Goal: Transaction & Acquisition: Book appointment/travel/reservation

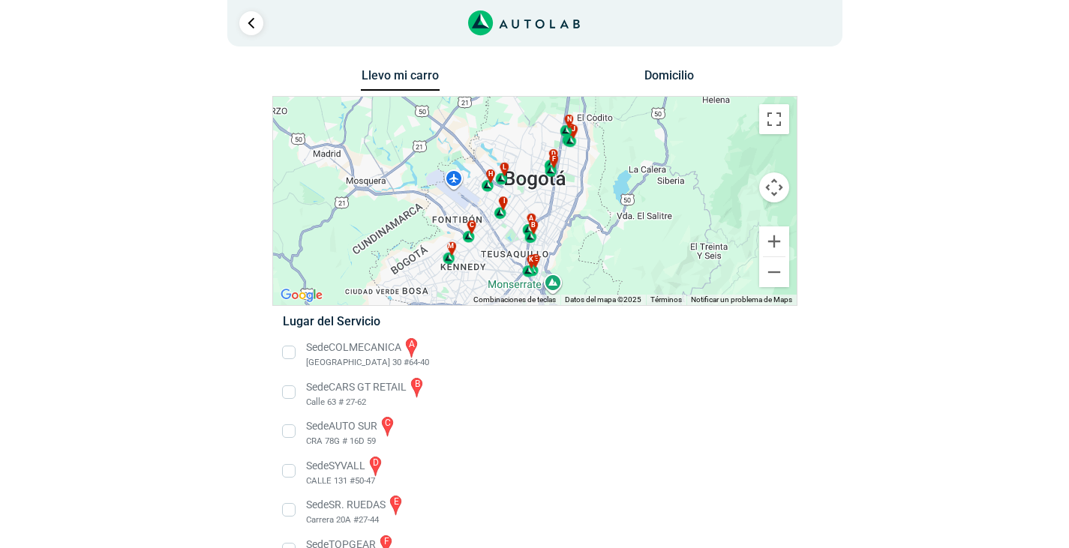
click at [587, 208] on div "a b c d e f g" at bounding box center [534, 201] width 523 height 208
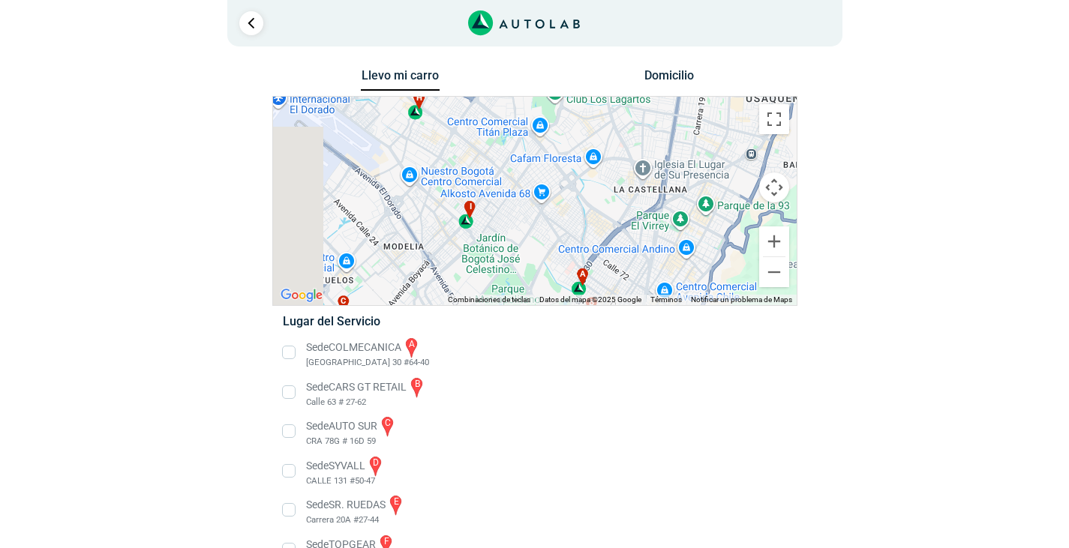
drag, startPoint x: 472, startPoint y: 159, endPoint x: 707, endPoint y: 109, distance: 240.8
click at [707, 109] on div "a b c d e f g" at bounding box center [534, 201] width 523 height 208
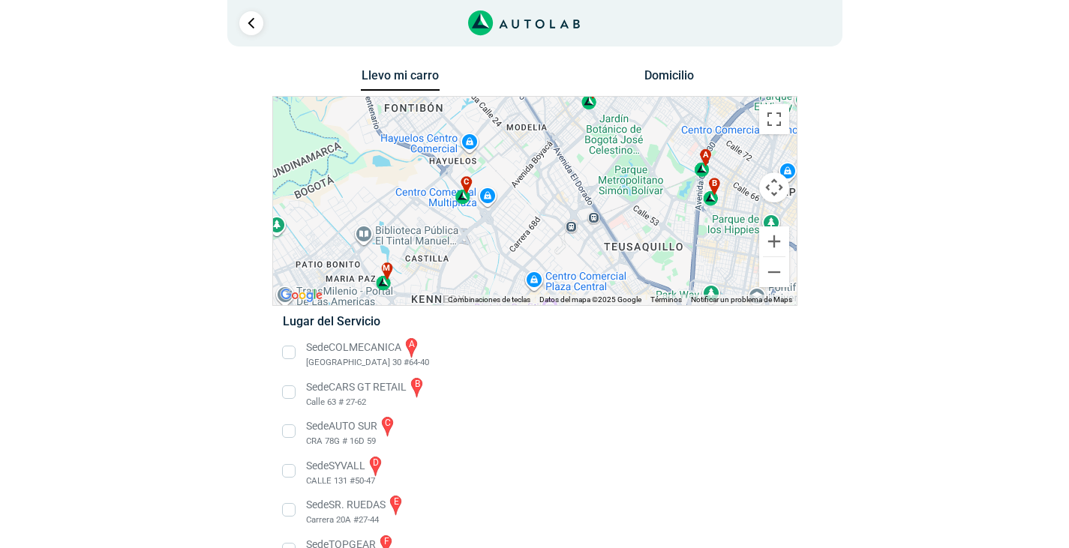
drag, startPoint x: 598, startPoint y: 210, endPoint x: 667, endPoint y: 156, distance: 87.6
click at [667, 156] on div "a b c d e f g" at bounding box center [534, 201] width 523 height 208
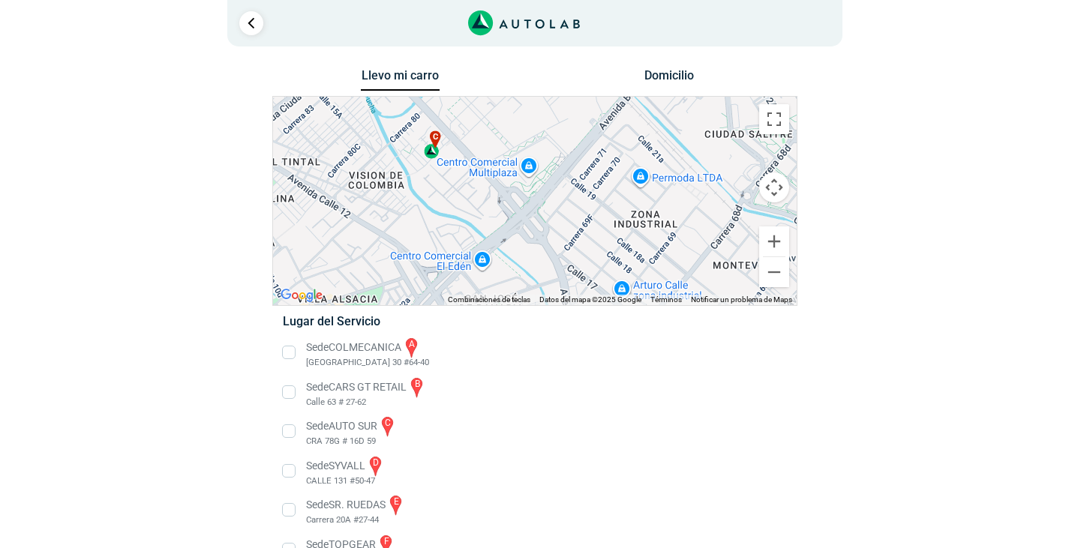
drag, startPoint x: 411, startPoint y: 184, endPoint x: 498, endPoint y: 194, distance: 87.6
click at [498, 194] on div "a b c d e f g" at bounding box center [534, 201] width 523 height 208
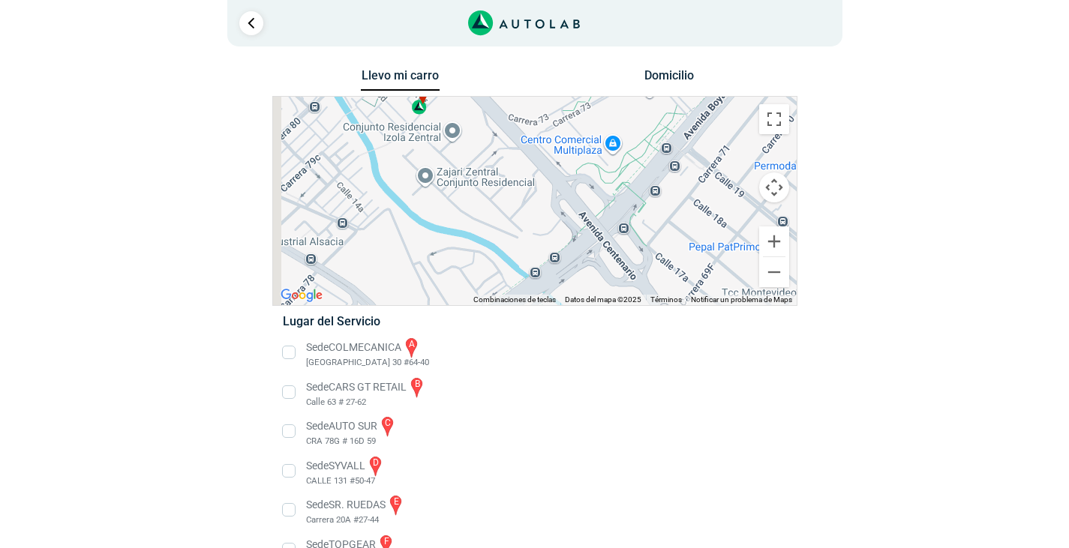
drag, startPoint x: 533, startPoint y: 199, endPoint x: 627, endPoint y: 156, distance: 103.0
click at [627, 156] on div "a b c d e f g" at bounding box center [534, 201] width 523 height 208
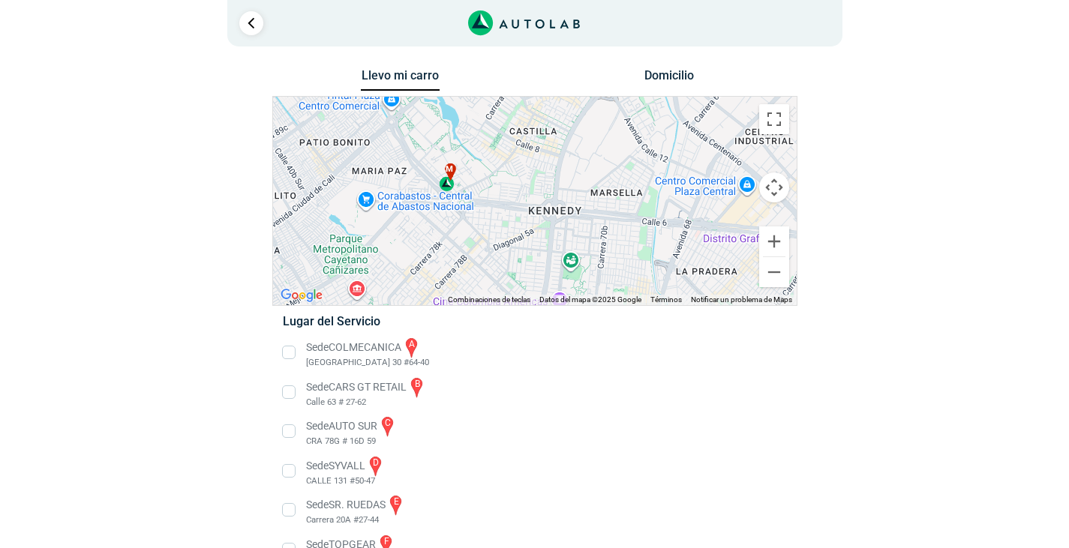
drag, startPoint x: 482, startPoint y: 247, endPoint x: 526, endPoint y: 121, distance: 132.6
click at [526, 121] on div "a b c d e f g" at bounding box center [534, 201] width 523 height 208
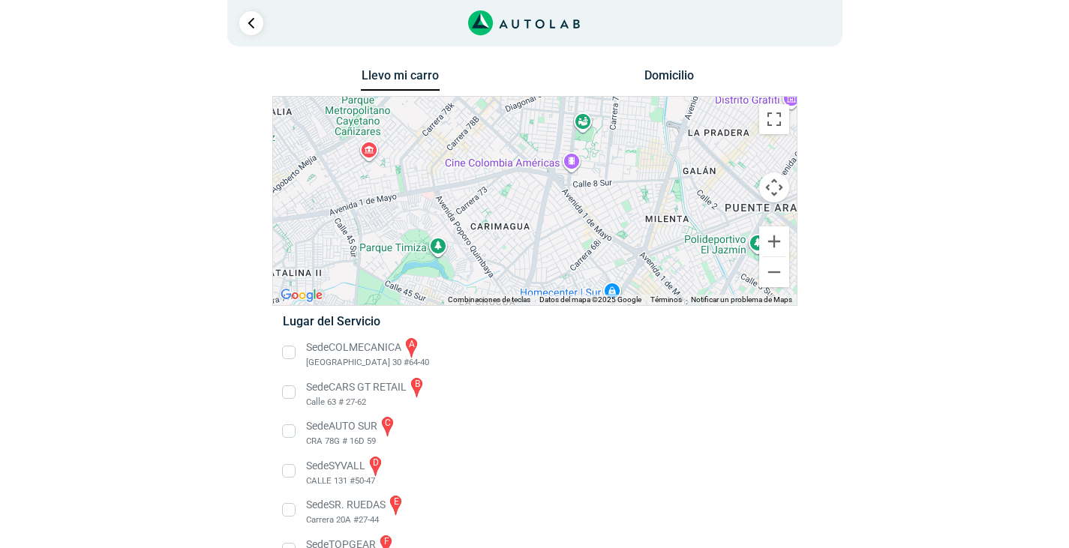
drag, startPoint x: 613, startPoint y: 267, endPoint x: 625, endPoint y: 127, distance: 140.7
click at [625, 127] on div "a b c d e f g" at bounding box center [534, 201] width 523 height 208
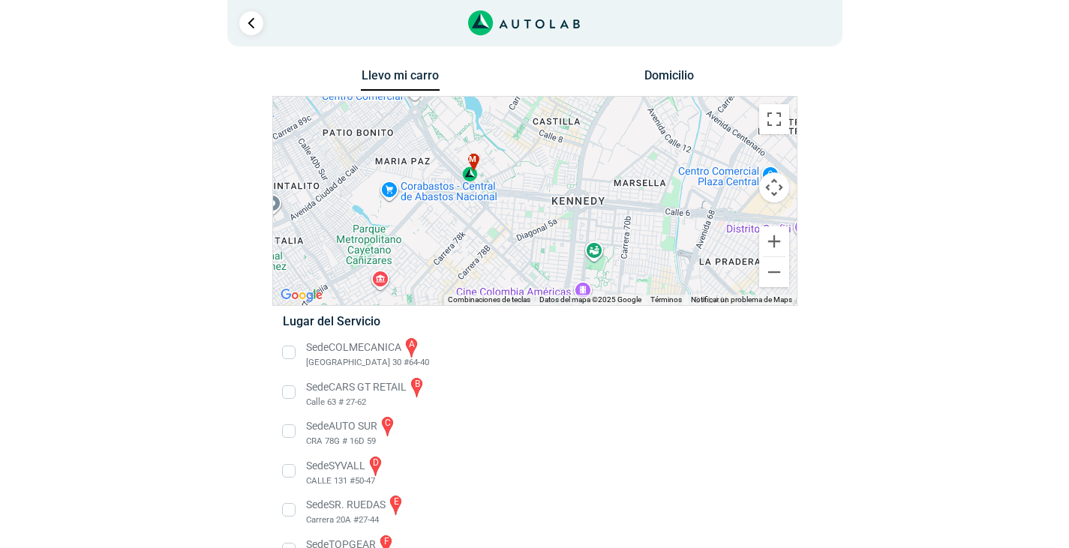
drag, startPoint x: 596, startPoint y: 164, endPoint x: 598, endPoint y: 313, distance: 149.2
click at [598, 313] on div "Llevo mi carro [GEOGRAPHIC_DATA] ← Mover a la izquierda → Mover a la derecha ↑ …" at bounding box center [534, 483] width 525 height 836
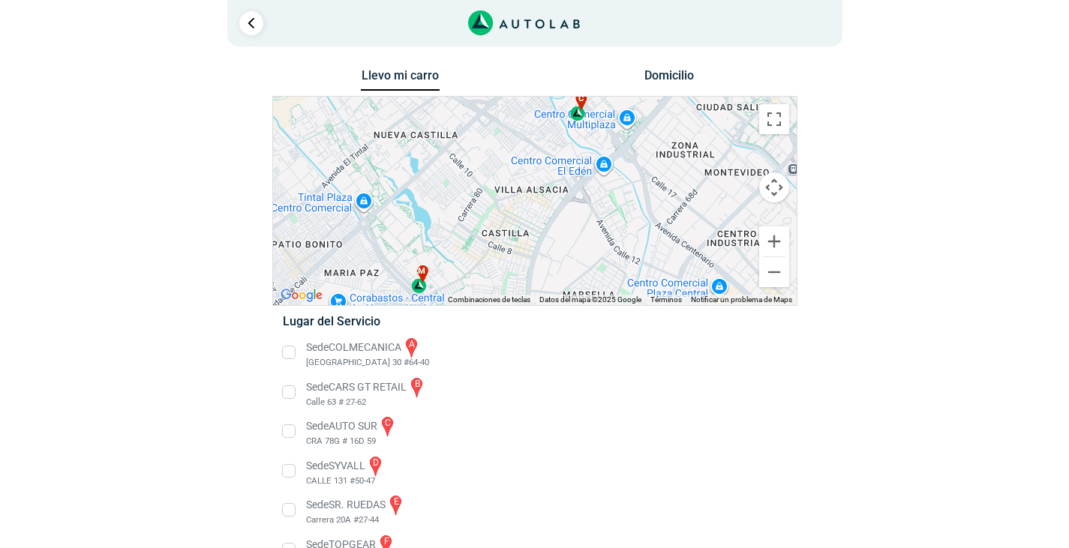
drag, startPoint x: 594, startPoint y: 173, endPoint x: 553, endPoint y: 269, distance: 104.5
click at [553, 269] on div "a b c d e f g" at bounding box center [534, 201] width 523 height 208
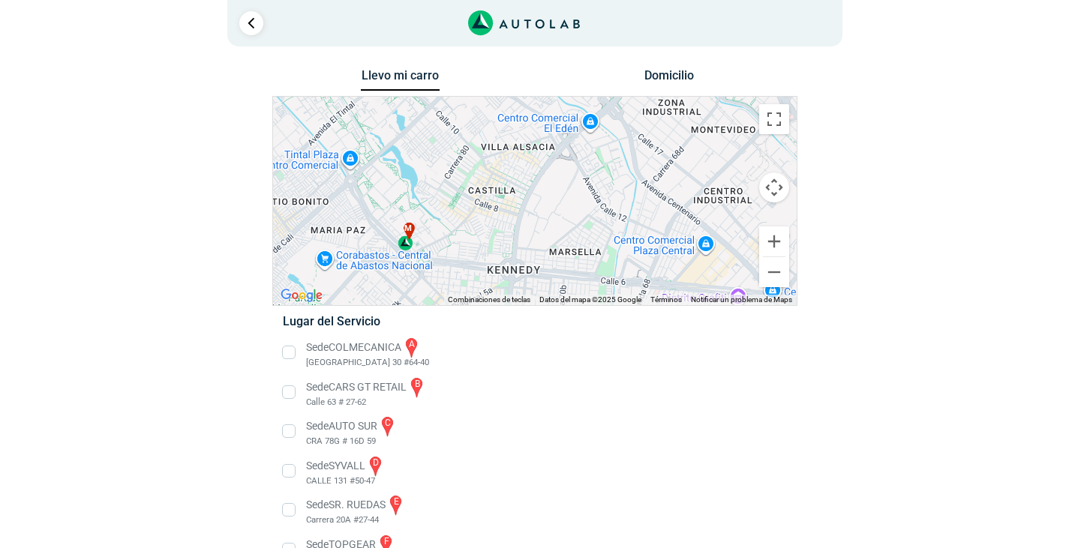
drag, startPoint x: 565, startPoint y: 274, endPoint x: 553, endPoint y: 230, distance: 46.0
click at [553, 230] on div "a b c d e f g" at bounding box center [534, 201] width 523 height 208
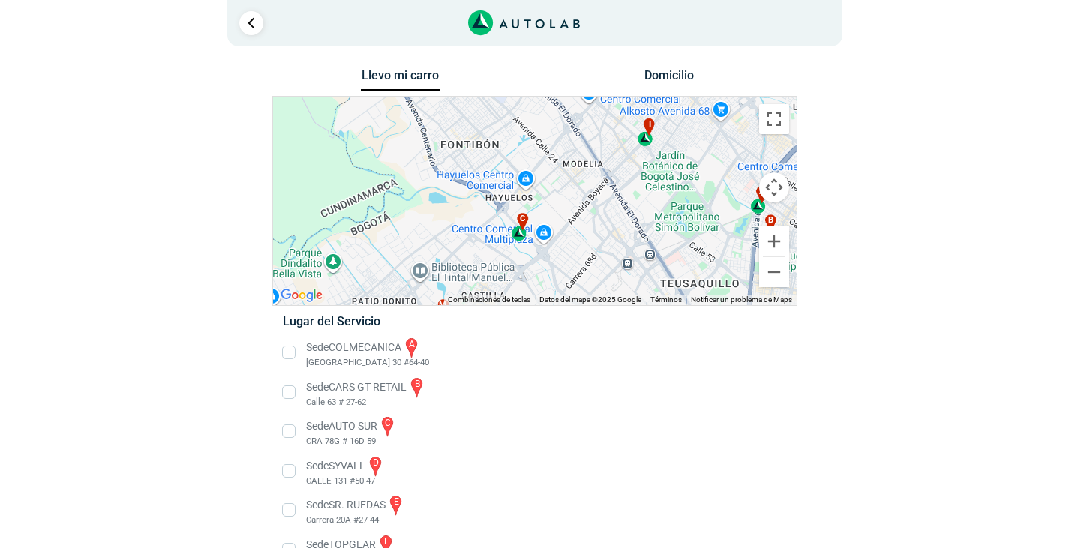
drag, startPoint x: 603, startPoint y: 176, endPoint x: 547, endPoint y: 277, distance: 115.4
click at [547, 277] on div "a b c d e f g" at bounding box center [534, 201] width 523 height 208
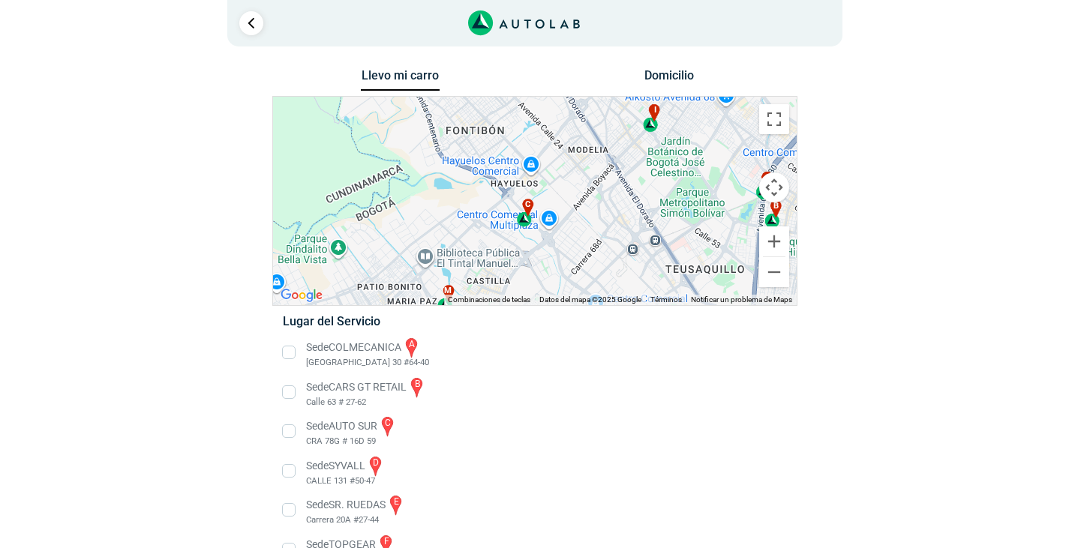
drag, startPoint x: 616, startPoint y: 267, endPoint x: 634, endPoint y: 229, distance: 41.3
click at [634, 229] on div "a b c d e f g" at bounding box center [534, 201] width 523 height 208
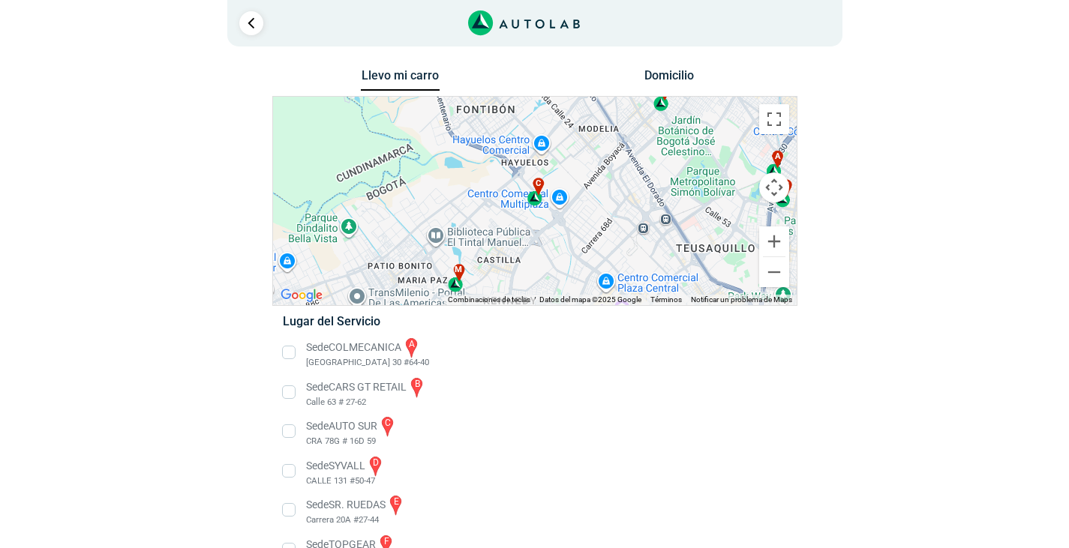
click at [533, 196] on div "c" at bounding box center [534, 192] width 17 height 28
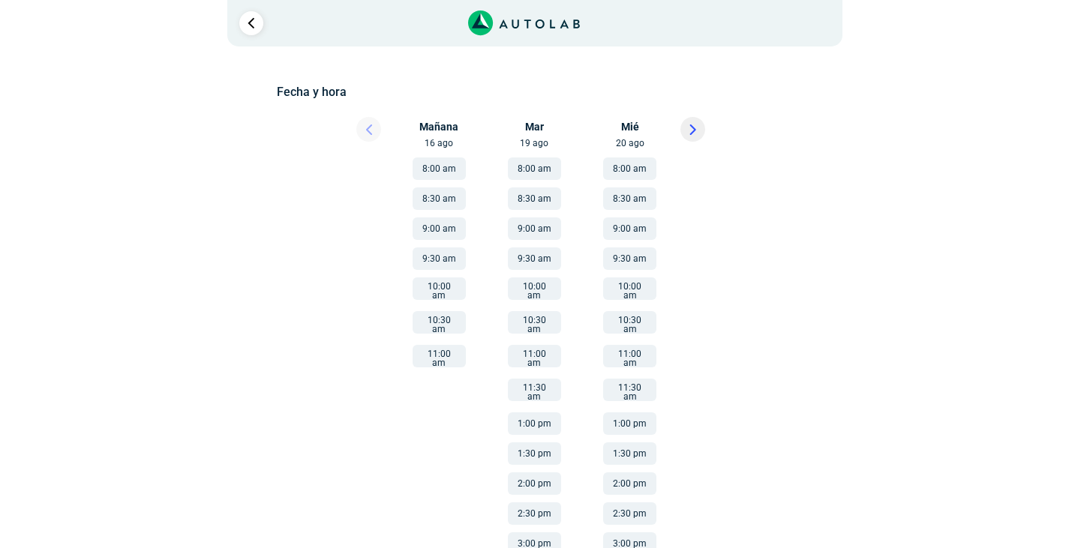
scroll to position [277, 0]
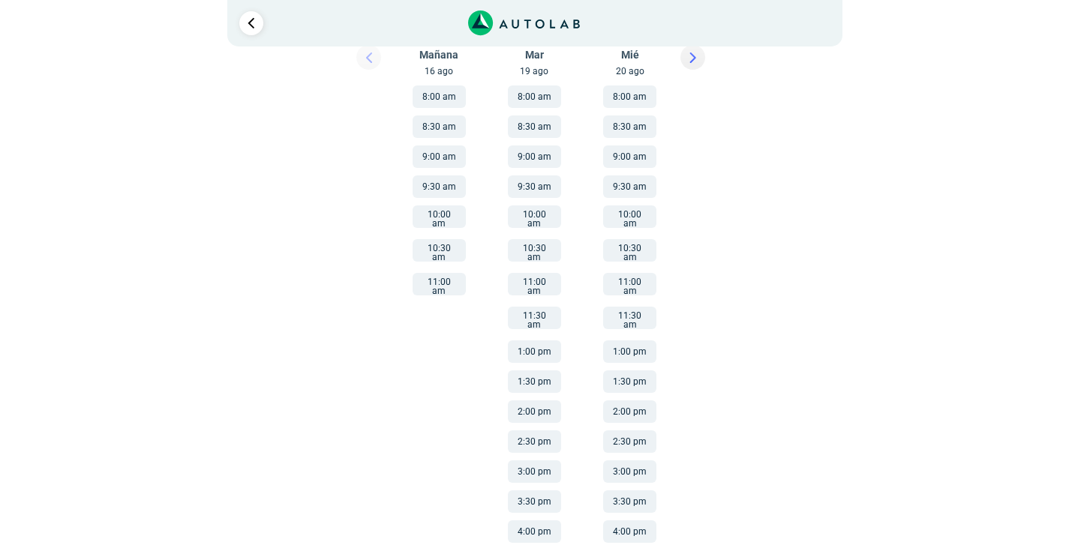
click at [432, 278] on button "11:00 am" at bounding box center [438, 284] width 53 height 22
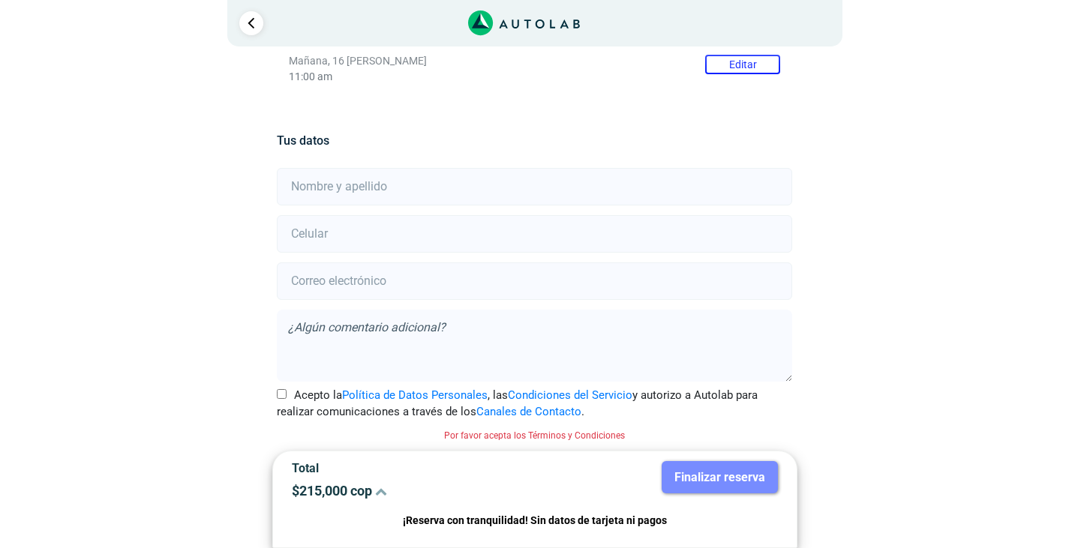
scroll to position [267, 0]
click at [282, 393] on input "Acepto la Política de Datos Personales , las Condiciones del Servicio y autoriz…" at bounding box center [282, 394] width 10 height 10
checkbox input "true"
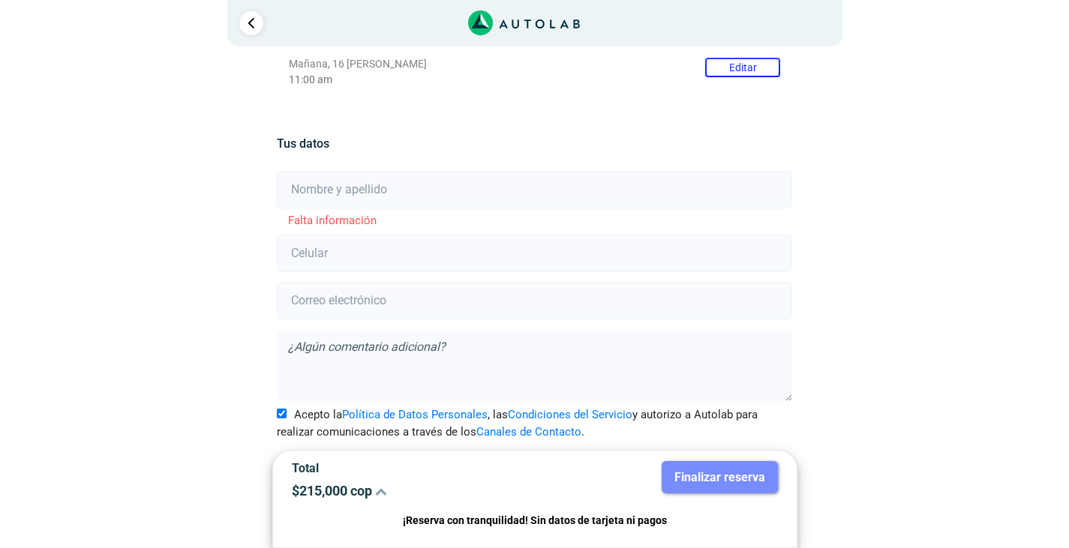
click at [370, 189] on input "text" at bounding box center [534, 189] width 515 height 37
click at [901, 268] on div "Llevo mi carro [GEOGRAPHIC_DATA] ← Mover a la izquierda → Mover a la derecha ↑ …" at bounding box center [535, 174] width 750 height 747
click at [461, 196] on input "text" at bounding box center [534, 189] width 515 height 37
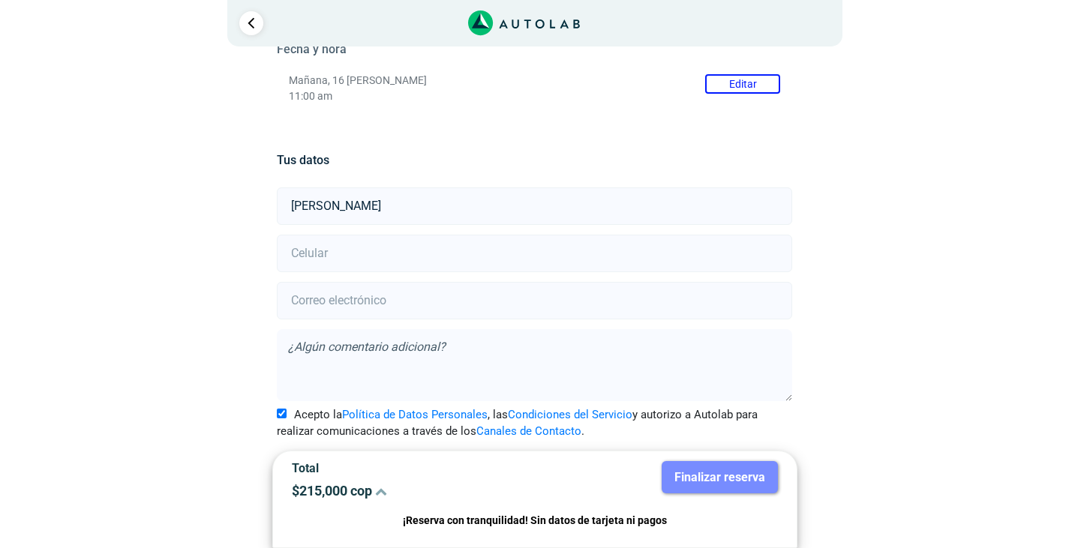
type input "[PERSON_NAME]"
click at [439, 254] on input "number" at bounding box center [534, 253] width 515 height 37
type input "3227505832"
click at [441, 316] on input "email" at bounding box center [534, 300] width 515 height 37
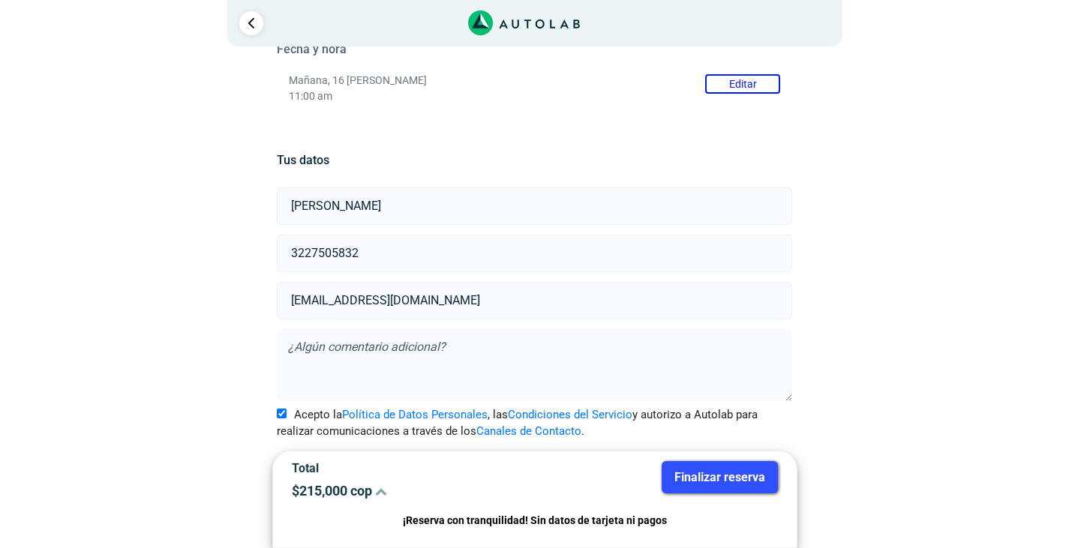
type input "[EMAIL_ADDRESS][DOMAIN_NAME]"
click at [712, 484] on button "Finalizar reserva" at bounding box center [719, 477] width 116 height 32
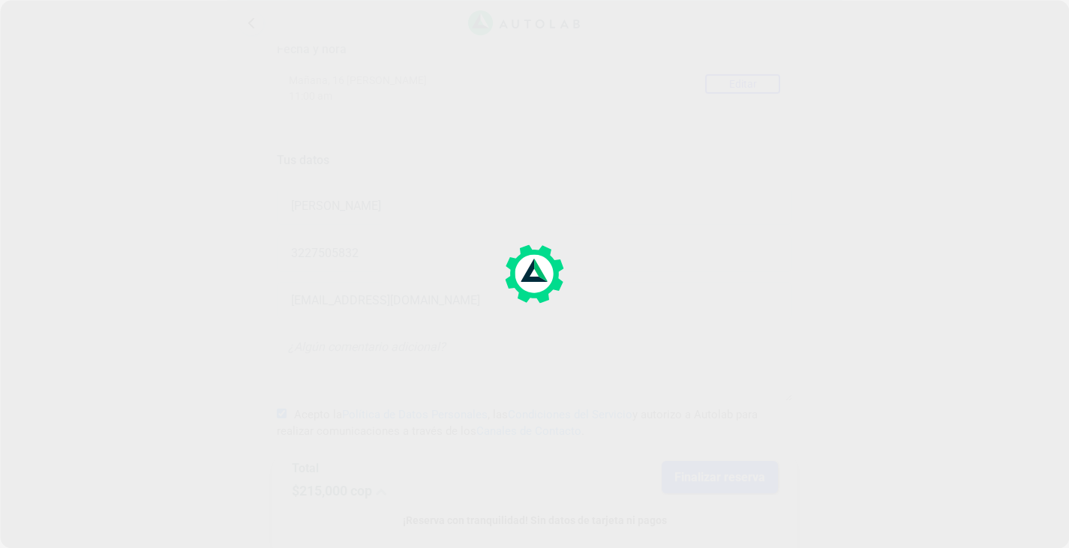
scroll to position [0, 0]
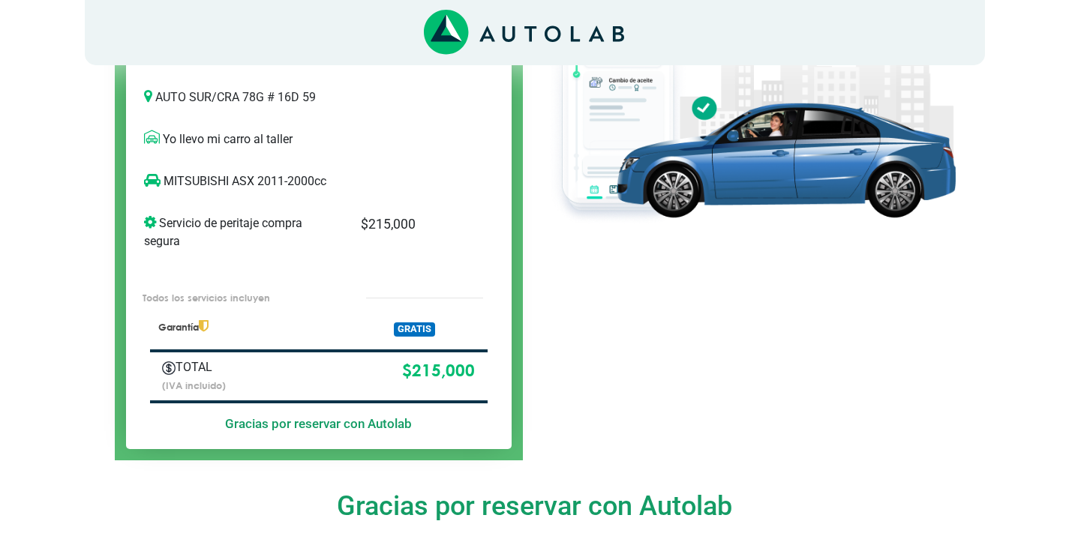
scroll to position [225, 0]
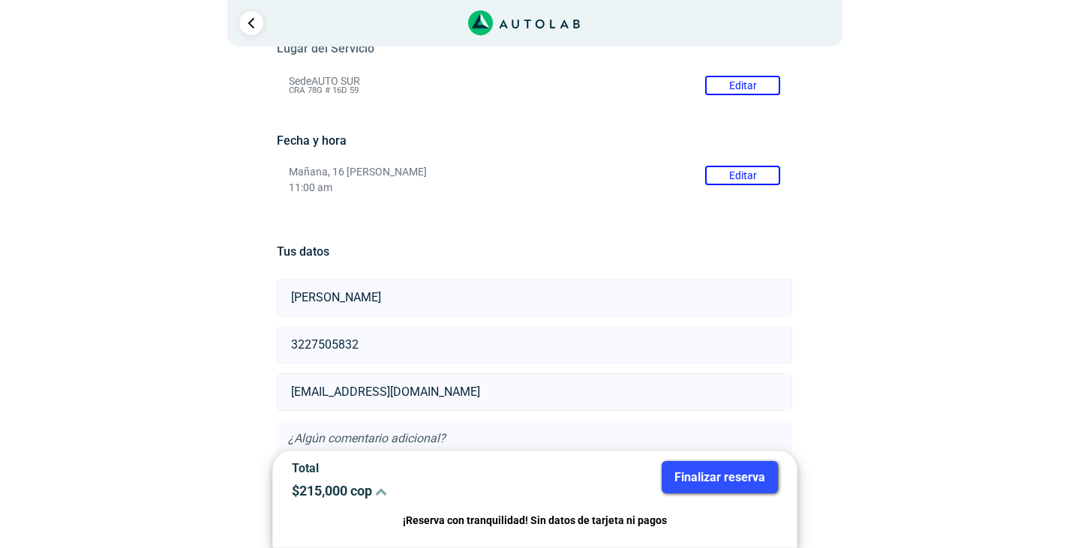
scroll to position [75, 0]
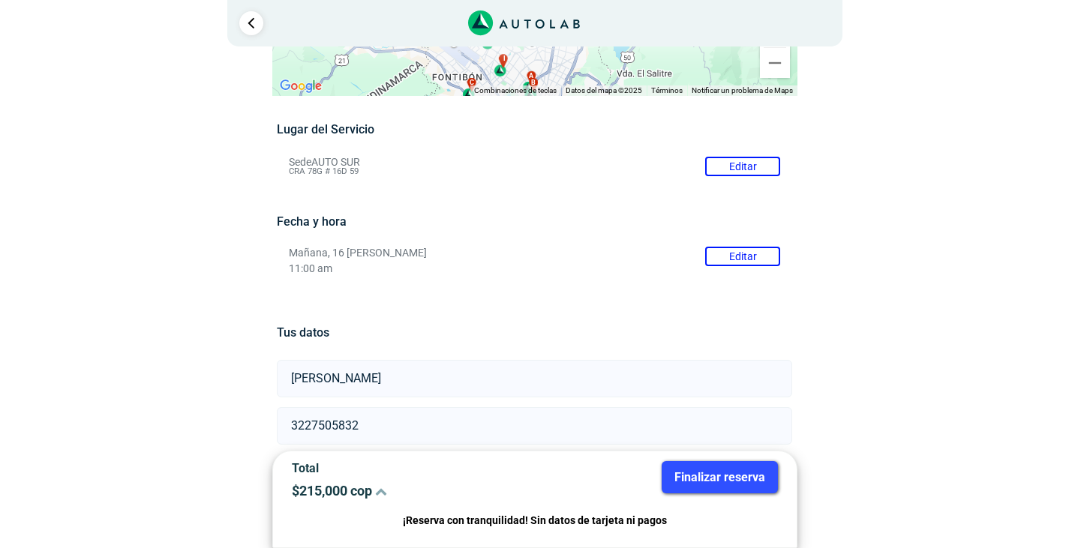
click at [752, 253] on button "Editar" at bounding box center [742, 256] width 75 height 19
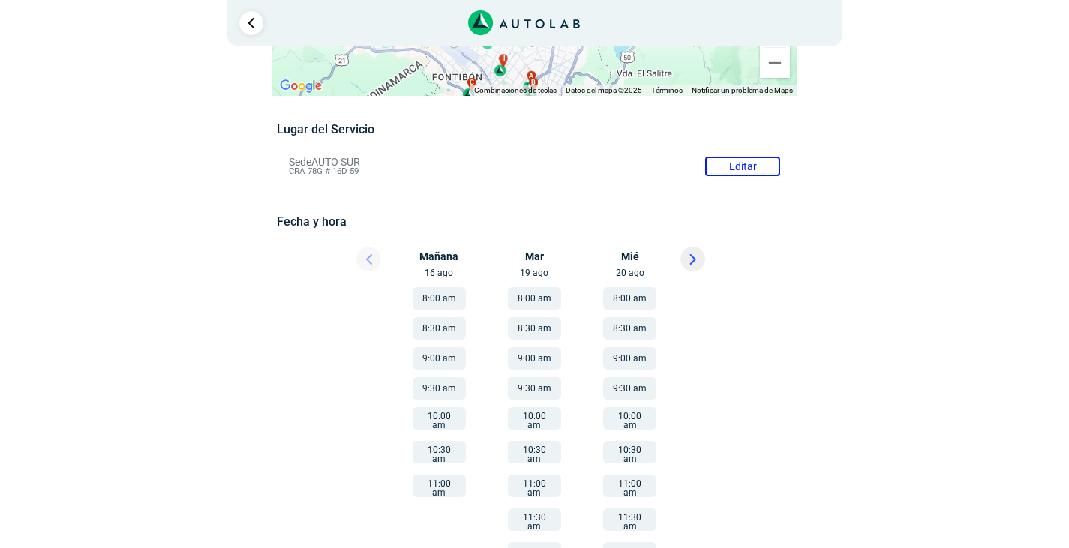
click at [447, 388] on button "9:30 am" at bounding box center [438, 388] width 53 height 22
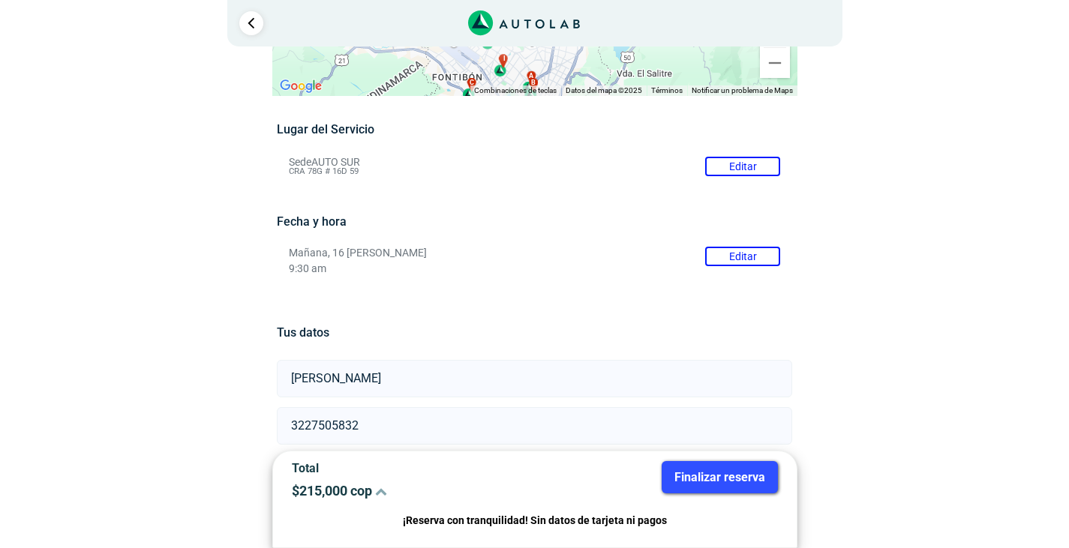
scroll to position [247, 0]
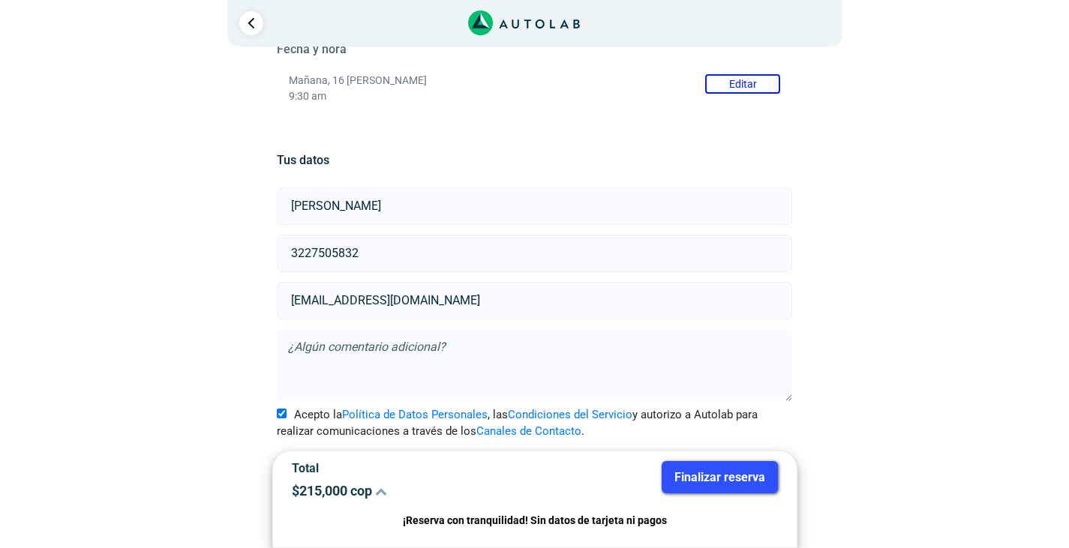
click at [710, 484] on button "Finalizar reserva" at bounding box center [719, 477] width 116 height 32
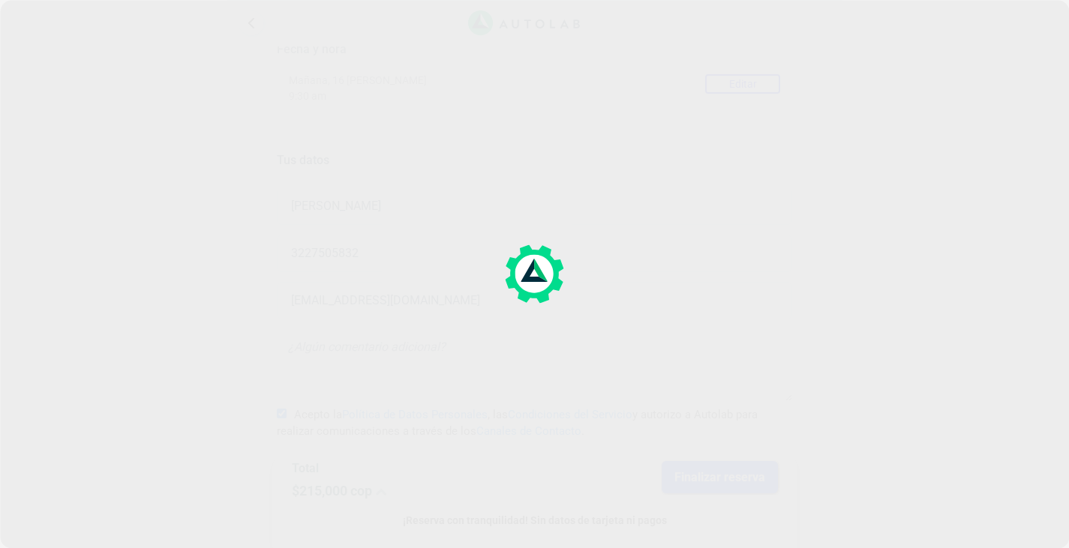
scroll to position [0, 0]
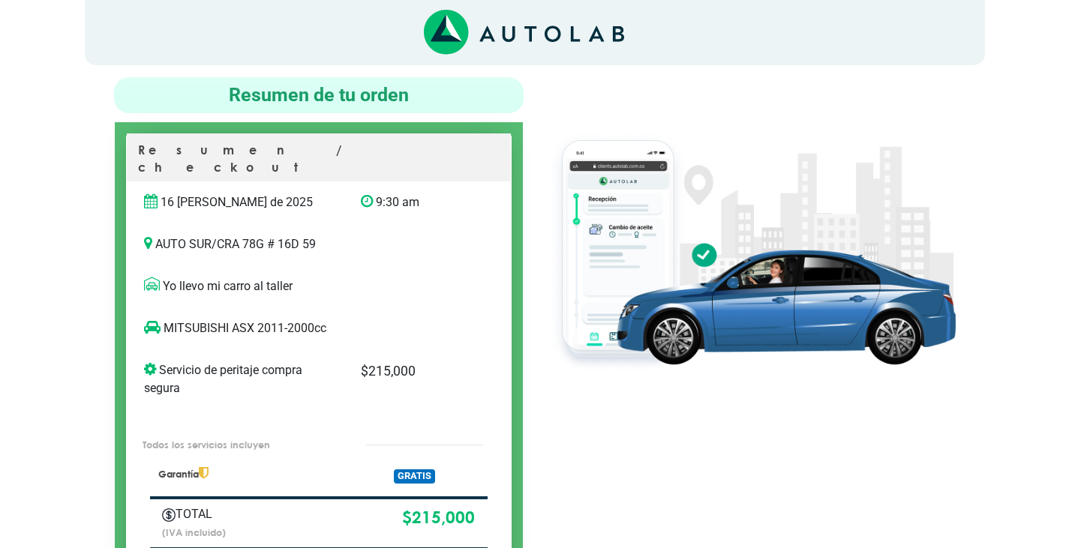
scroll to position [375, 0]
